Goal: Information Seeking & Learning: Learn about a topic

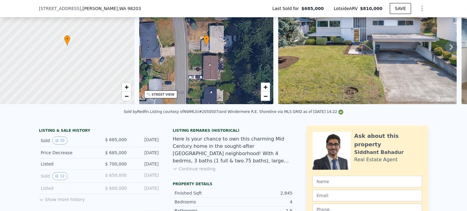
scroll to position [58, 0]
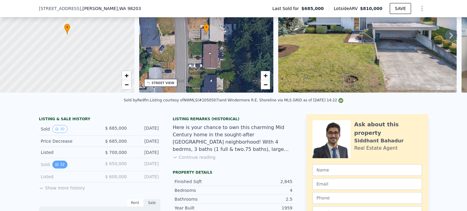
drag, startPoint x: 57, startPoint y: 168, endPoint x: 54, endPoint y: 169, distance: 4.4
click at [55, 167] on icon "View historical data" at bounding box center [57, 165] width 4 height 4
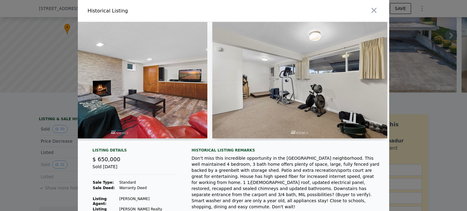
scroll to position [0, 4564]
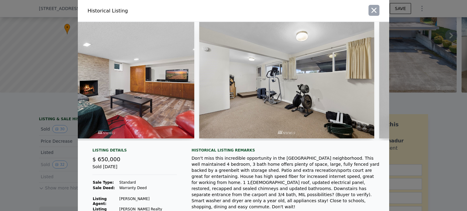
click at [373, 11] on icon "button" at bounding box center [374, 10] width 9 height 9
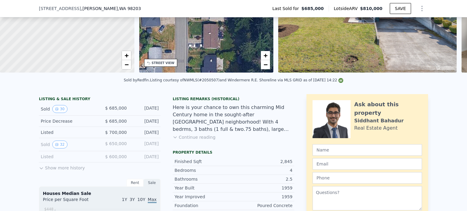
scroll to position [89, 0]
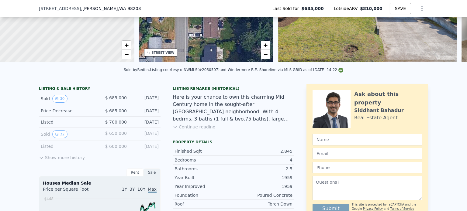
click at [50, 158] on button "Show more history" at bounding box center [62, 156] width 46 height 9
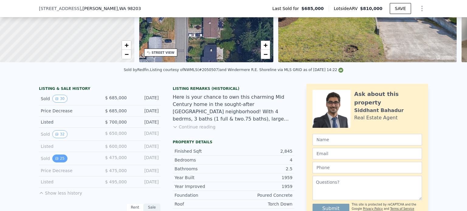
click at [56, 161] on icon "View historical data" at bounding box center [57, 159] width 4 height 4
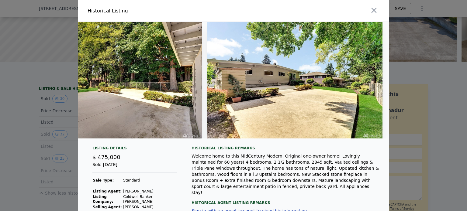
scroll to position [0, 4287]
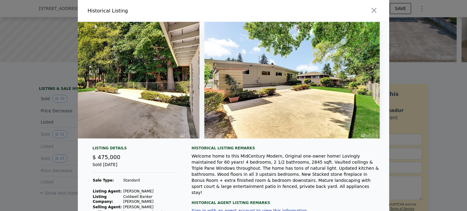
click at [373, 10] on icon "button" at bounding box center [374, 10] width 9 height 9
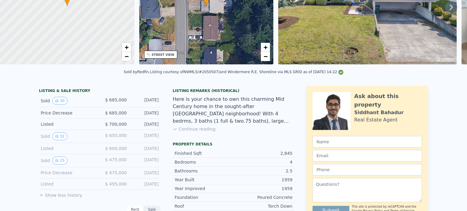
scroll to position [2, 0]
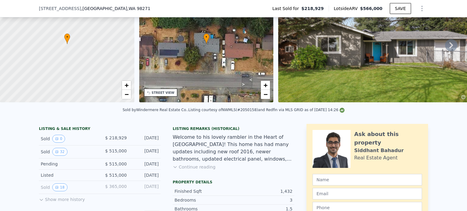
scroll to position [58, 0]
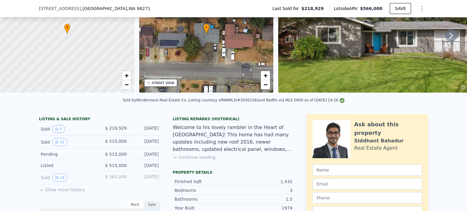
click at [40, 193] on icon at bounding box center [41, 190] width 5 height 5
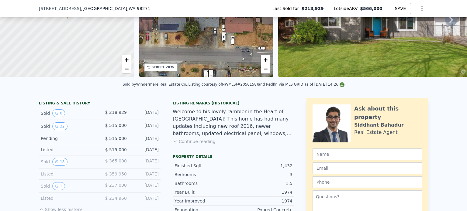
scroll to position [89, 0]
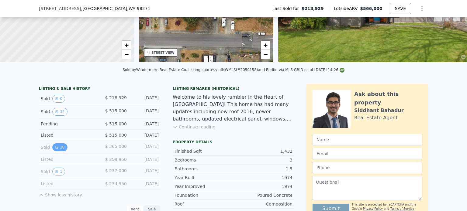
click at [55, 149] on icon "View historical data" at bounding box center [57, 148] width 4 height 4
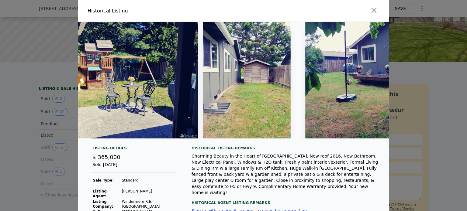
scroll to position [0, 2296]
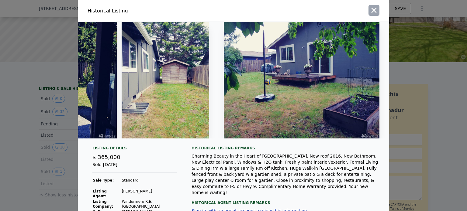
click at [373, 11] on icon "button" at bounding box center [374, 10] width 9 height 9
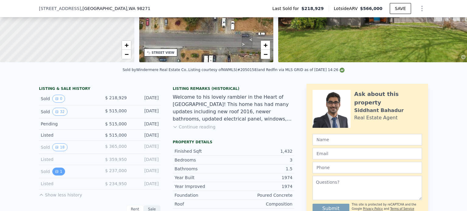
click at [56, 173] on icon "View historical data" at bounding box center [57, 172] width 2 height 2
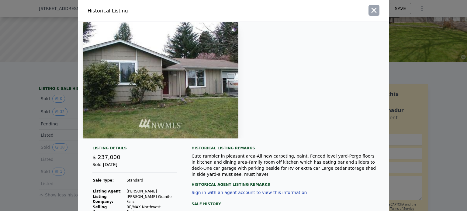
click at [371, 9] on icon "button" at bounding box center [374, 10] width 9 height 9
